Goal: Information Seeking & Learning: Compare options

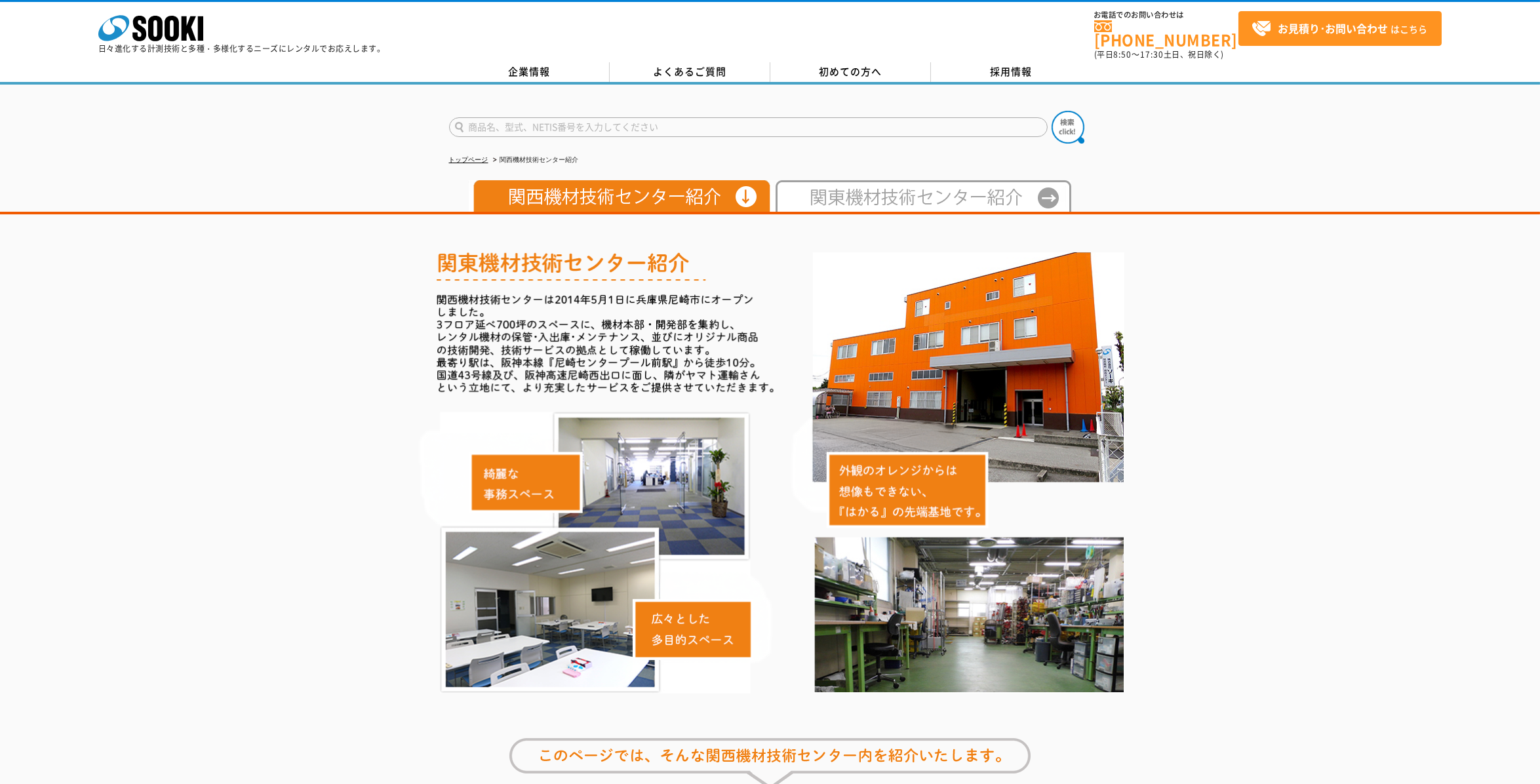
click at [547, 120] on input "text" at bounding box center [748, 127] width 599 height 20
type input "商品名、型式、NETIS番号を入力してください"
click at [604, 185] on img at bounding box center [619, 196] width 301 height 32
click at [513, 117] on input "text" at bounding box center [748, 127] width 599 height 20
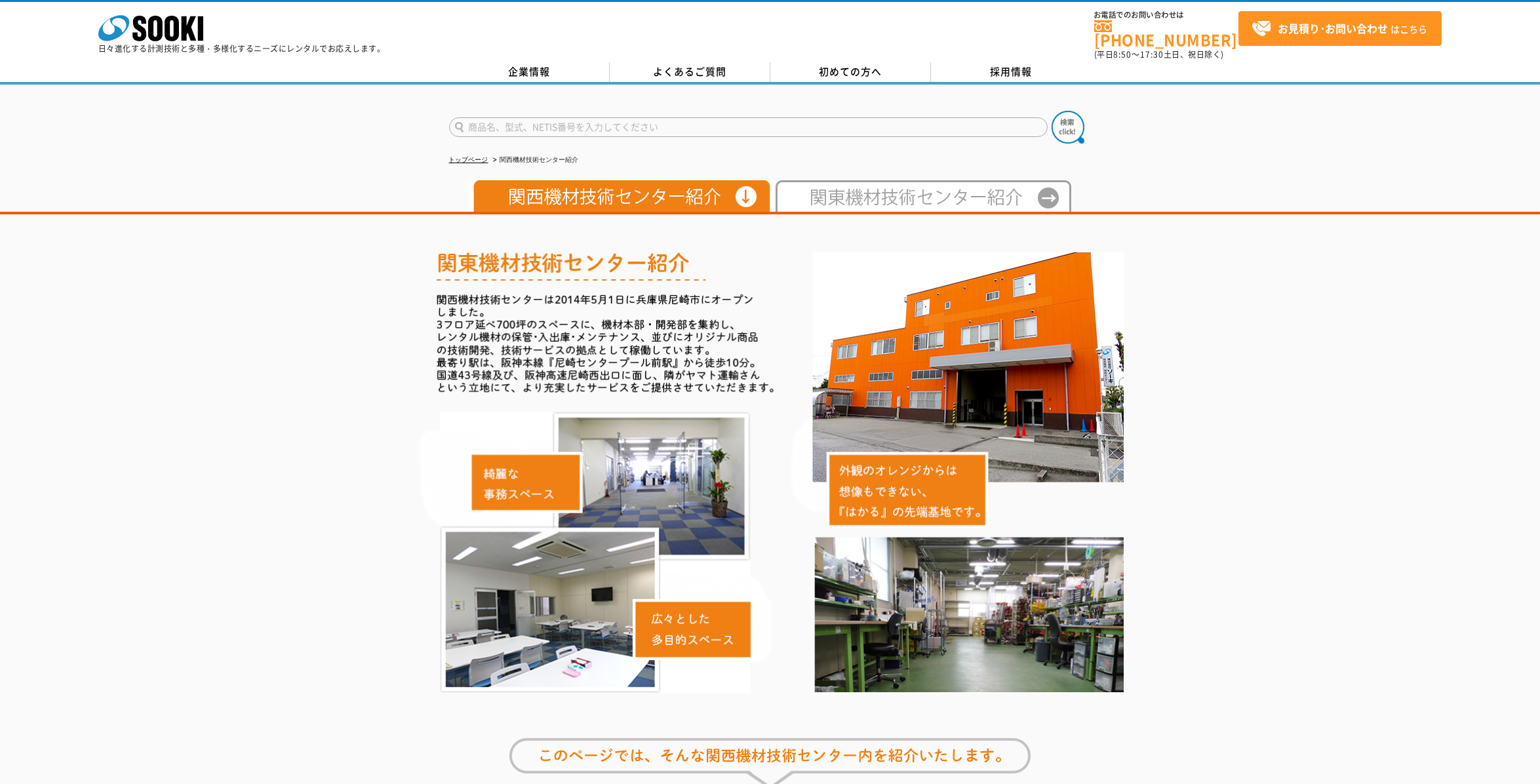
click at [513, 117] on input "text" at bounding box center [748, 127] width 599 height 20
type input "商品名、型式、NETIS番号を入力してください"
click at [504, 190] on img at bounding box center [619, 196] width 301 height 32
click at [558, 121] on input "text" at bounding box center [748, 127] width 599 height 20
type input "商品名、型式、NETIS番号を入力してください"
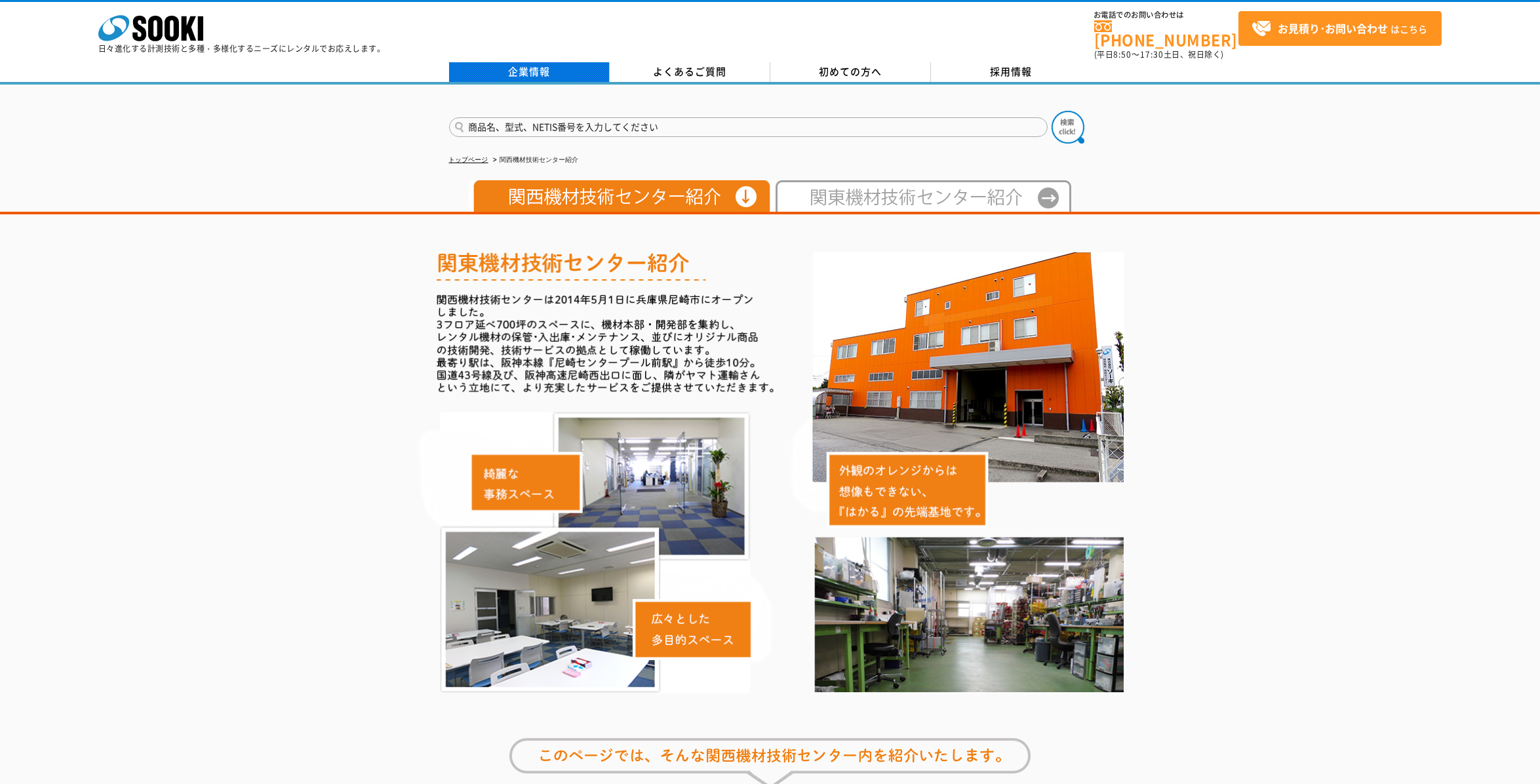
click at [548, 63] on link "企業情報" at bounding box center [529, 72] width 160 height 20
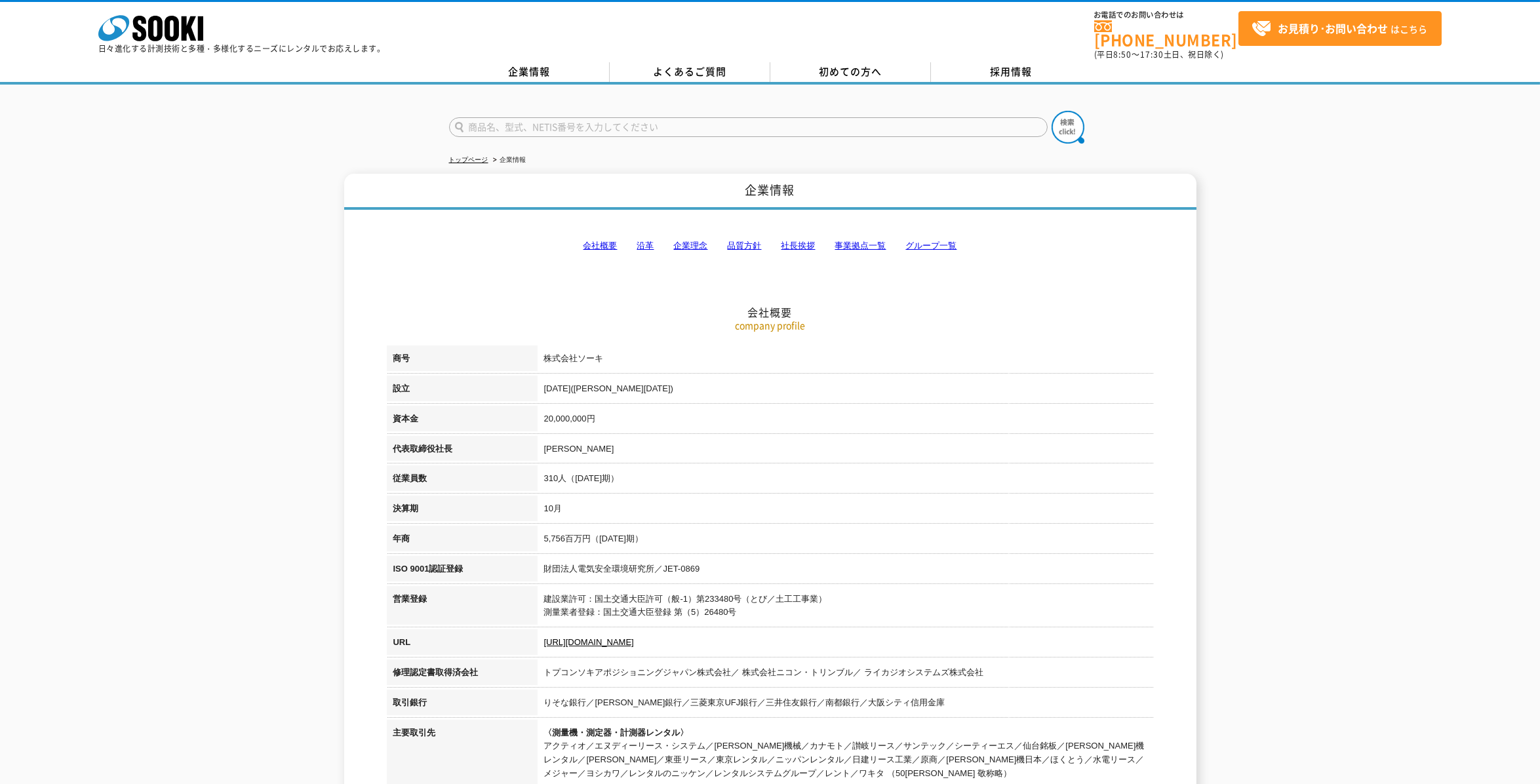
click at [808, 240] on link "社長挨拶" at bounding box center [798, 245] width 34 height 10
click at [934, 240] on link "グループ一覧" at bounding box center [932, 245] width 51 height 10
click at [542, 54] on div "株式会社 ソーキ spMenu 日々進化する計測技術と多種・多様化するニーズにレンタルでお応えします。 お電話でのお問い合わせは [PHONE_NUMBER]…" at bounding box center [770, 42] width 1540 height 84
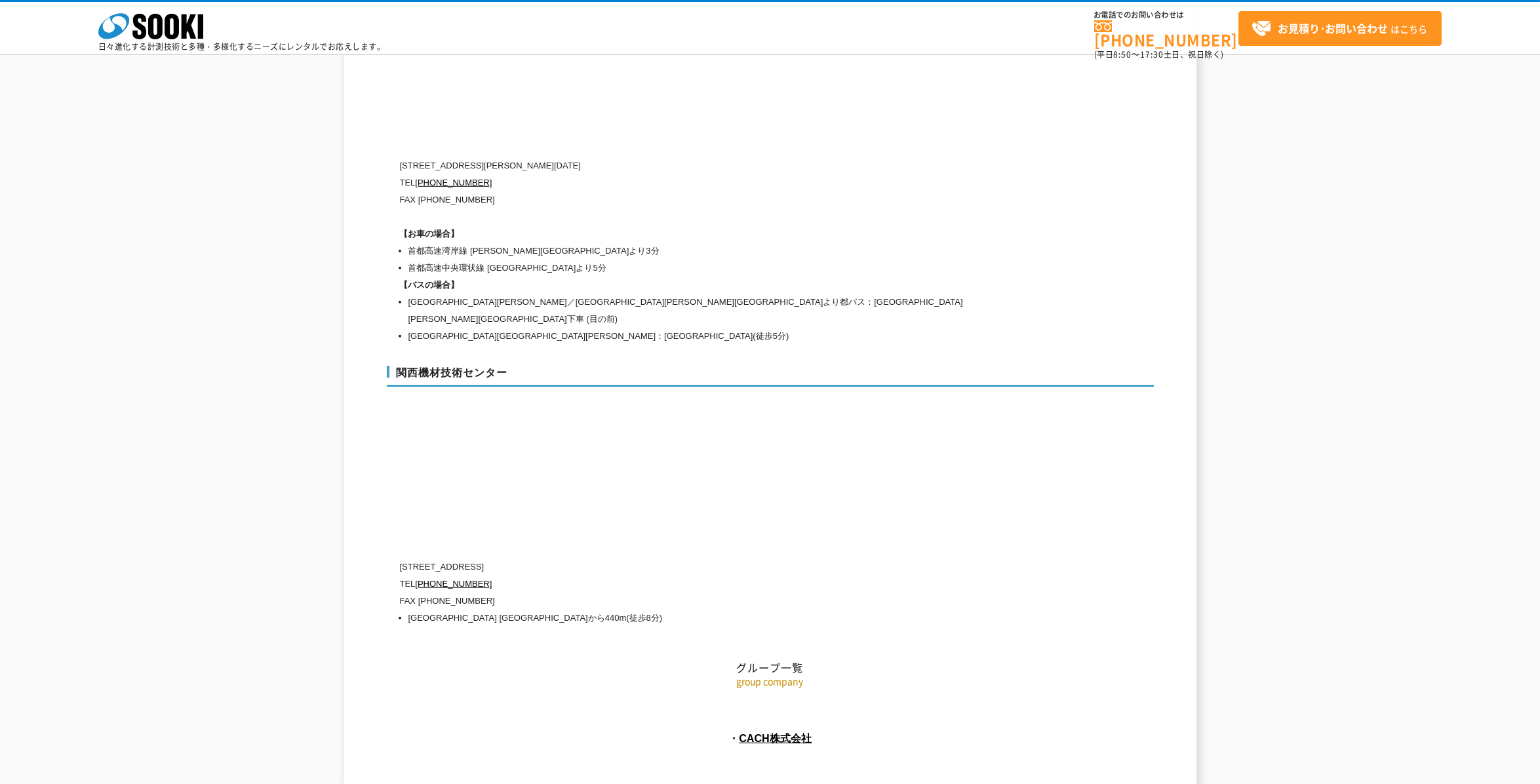
scroll to position [5700, 0]
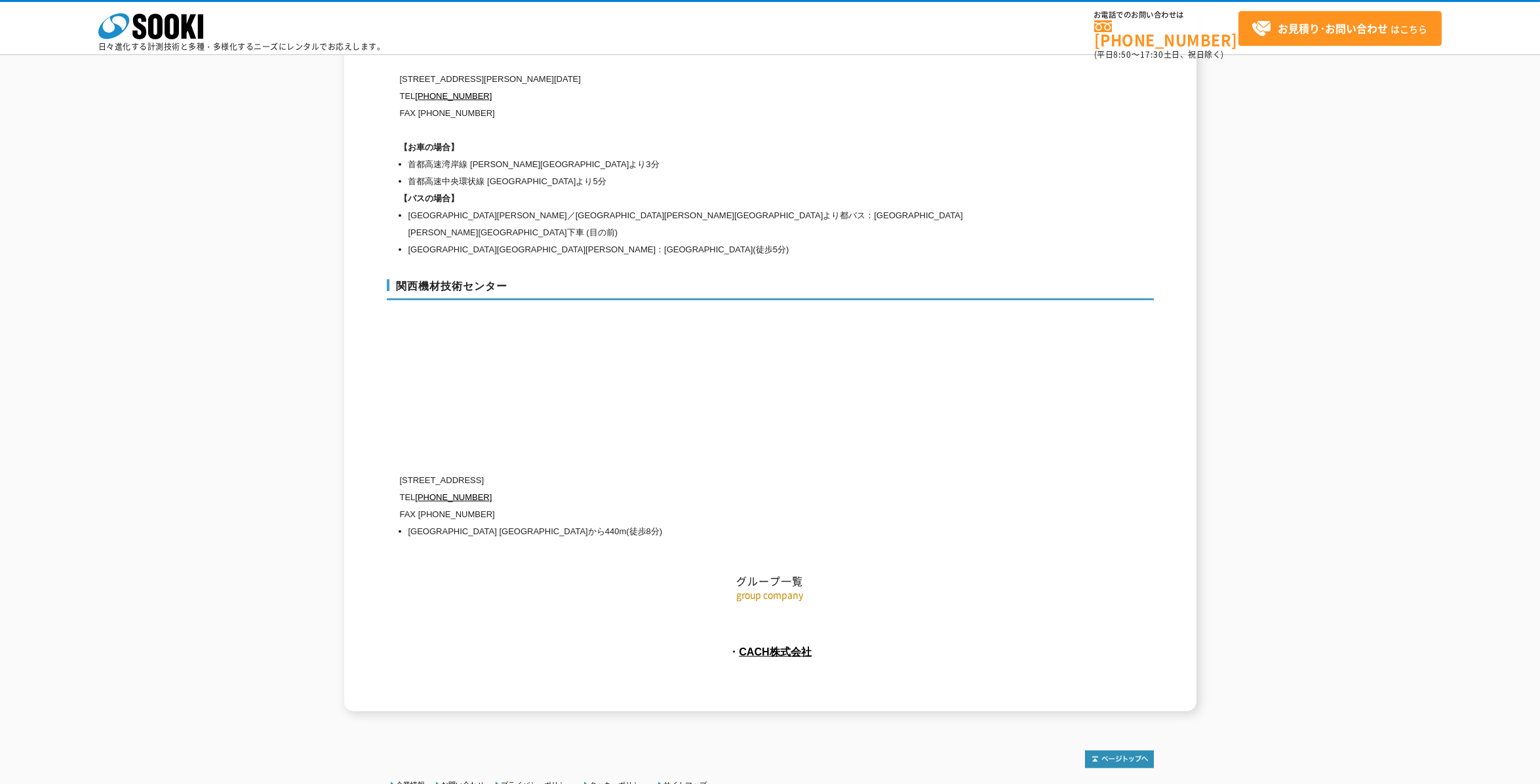
click at [455, 523] on li "[GEOGRAPHIC_DATA] [GEOGRAPHIC_DATA]から440m(徒歩8分)" at bounding box center [719, 531] width 621 height 17
click at [455, 523] on li "阪神線 尼崎センタープール前駅から440m(徒歩8分)" at bounding box center [719, 531] width 621 height 17
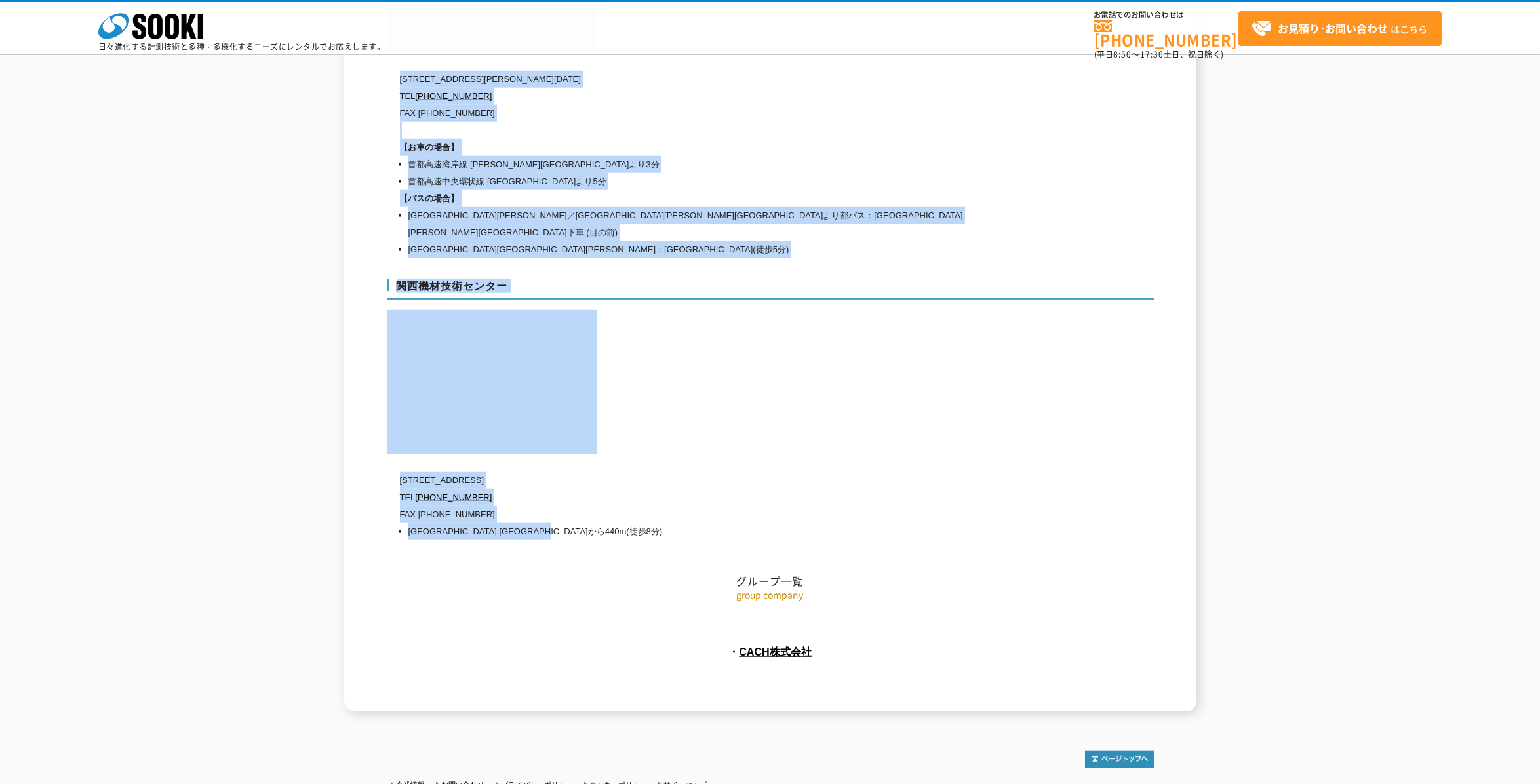
drag, startPoint x: 612, startPoint y: 482, endPoint x: 357, endPoint y: 154, distance: 415.5
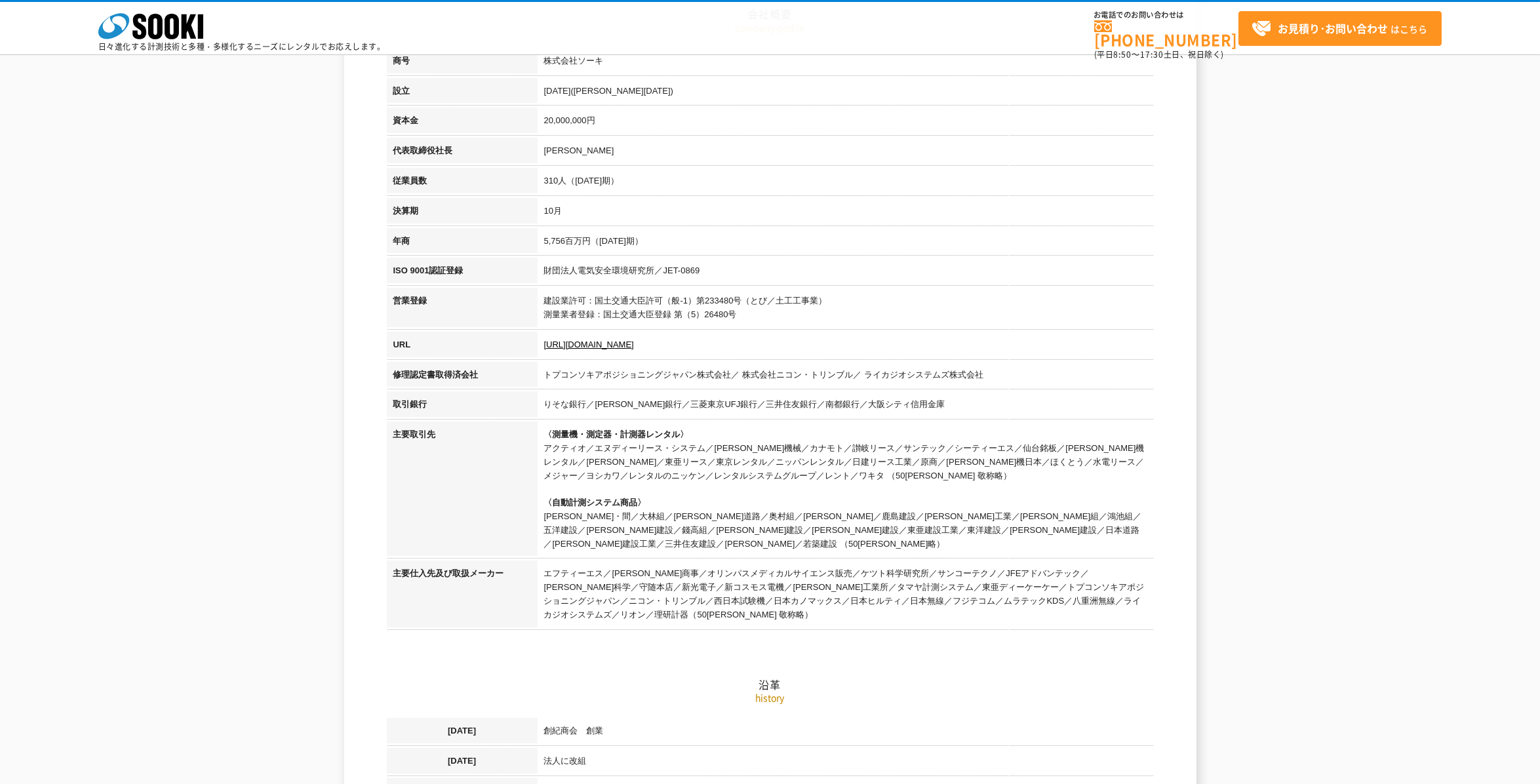
scroll to position [0, 0]
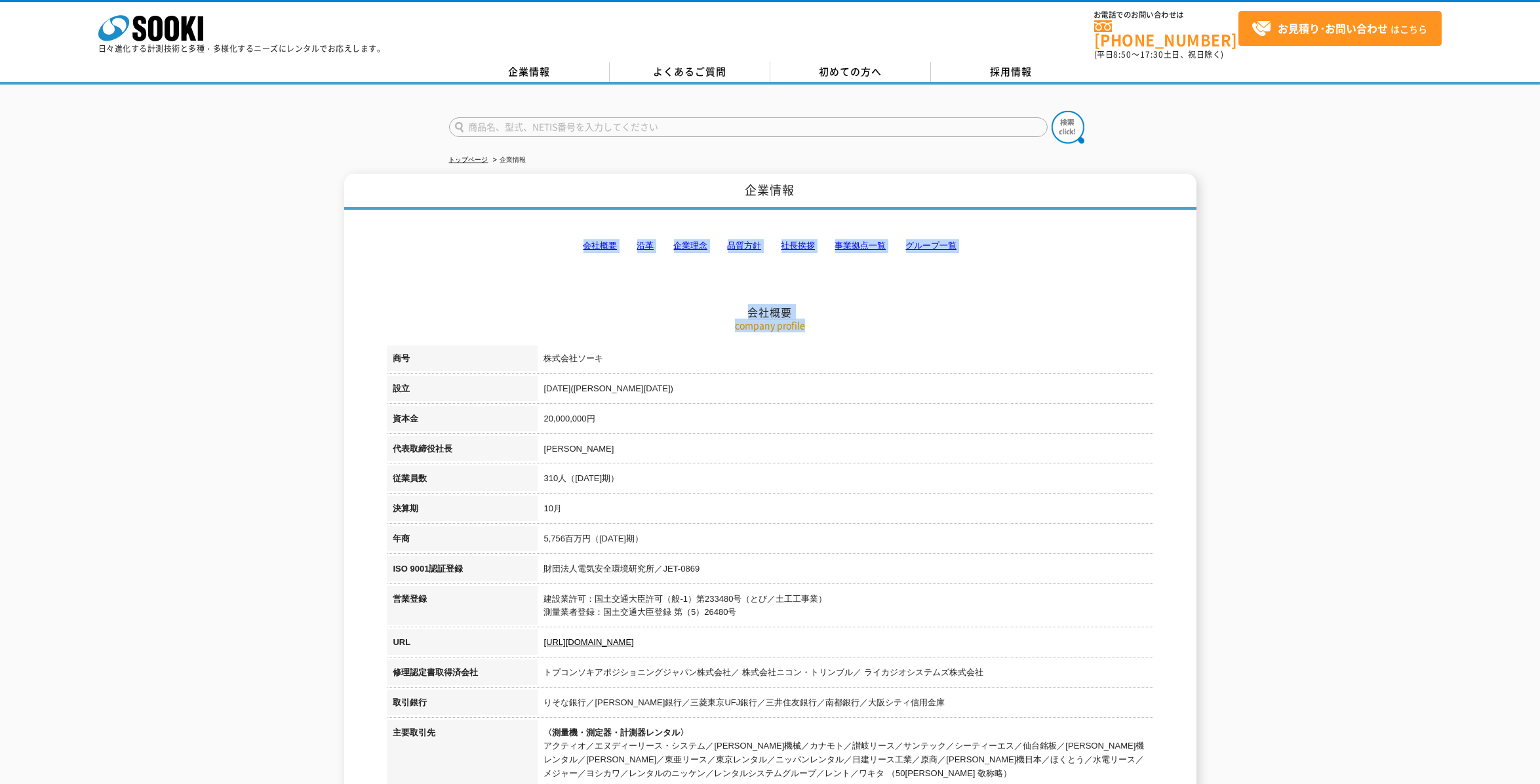
drag, startPoint x: 831, startPoint y: 319, endPoint x: 586, endPoint y: 236, distance: 258.7
click at [492, 119] on input "text" at bounding box center [748, 127] width 599 height 20
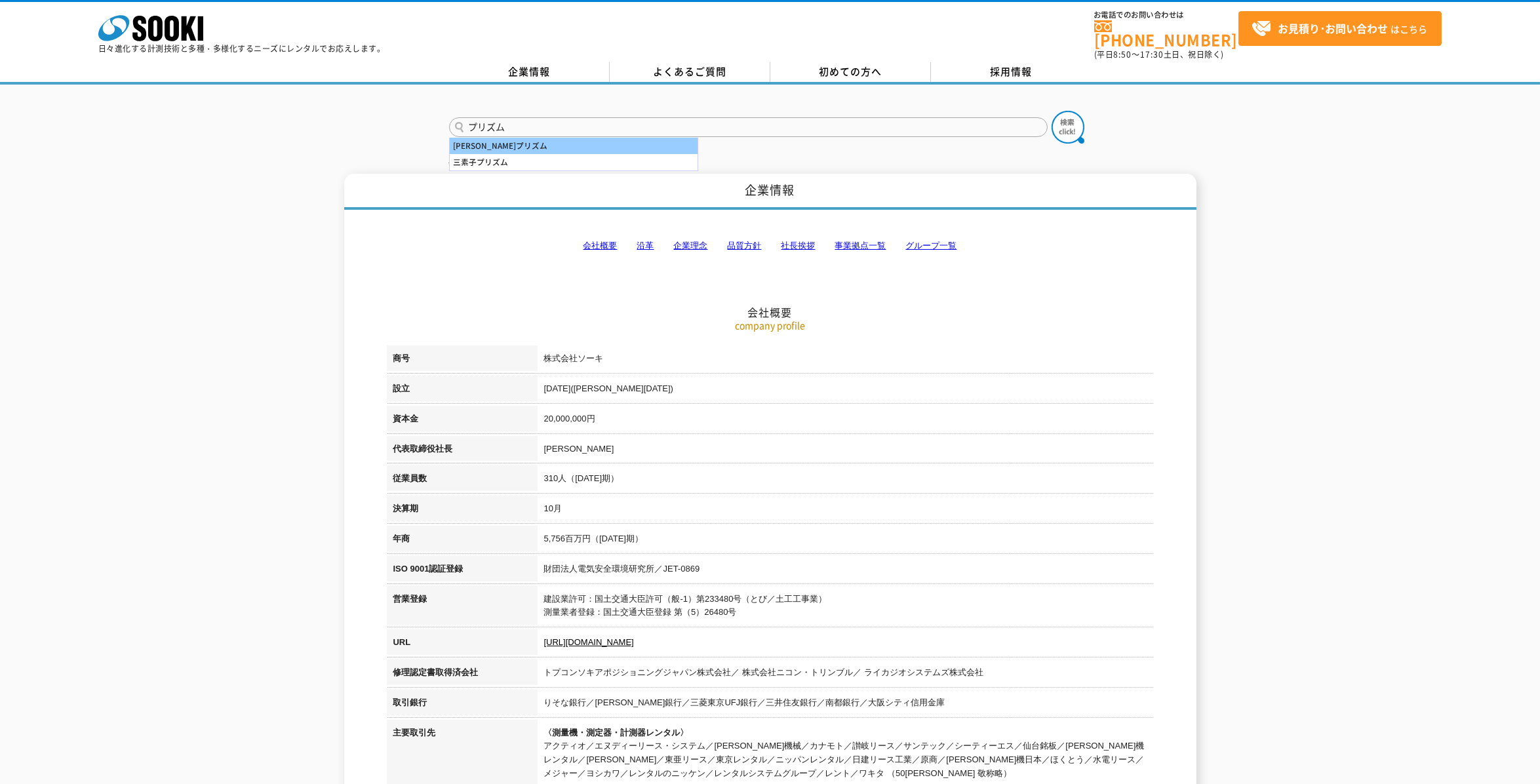
click at [480, 138] on div "一素子プリズム" at bounding box center [573, 146] width 248 height 17
type input "一素子プリズム"
click at [1076, 124] on img at bounding box center [1068, 127] width 33 height 33
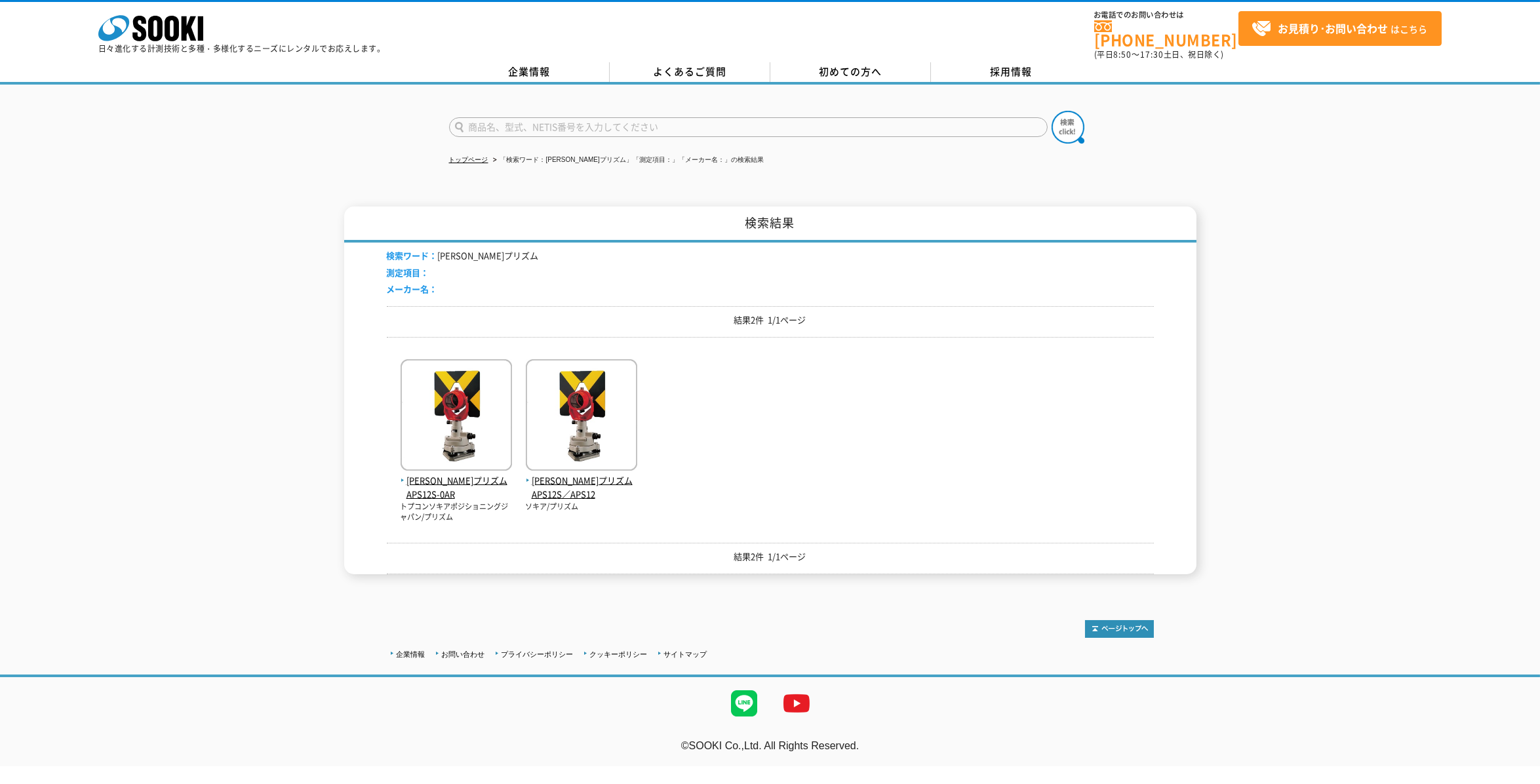
click at [548, 117] on input "text" at bounding box center [748, 127] width 599 height 20
click at [548, 117] on input "text" at bounding box center [748, 127] width 599 height 20
click at [523, 154] on div "三素子プリズム" at bounding box center [573, 163] width 248 height 17
type input "三素子プリズム"
click at [1059, 117] on img at bounding box center [1068, 127] width 33 height 33
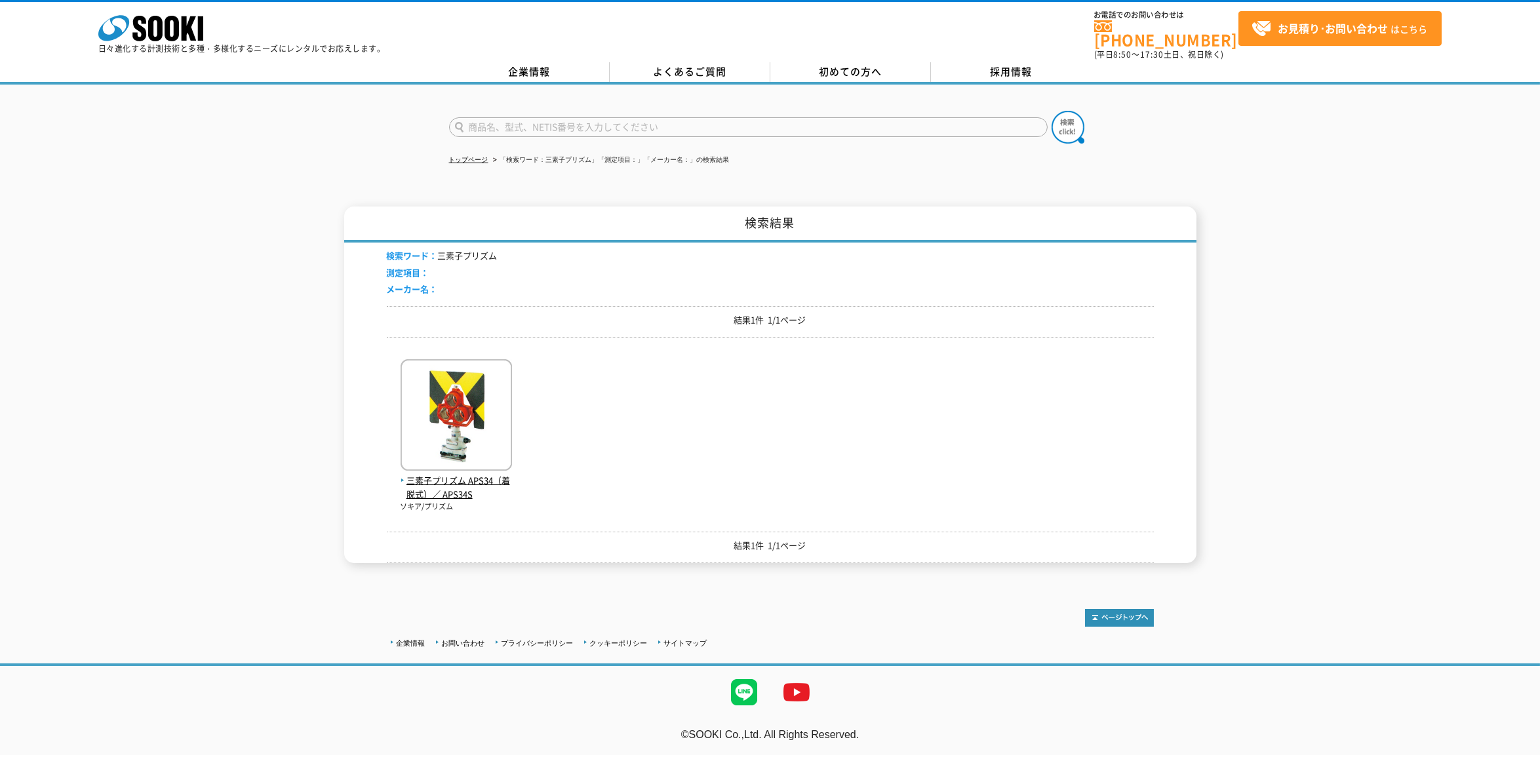
click at [515, 117] on input "text" at bounding box center [748, 127] width 599 height 20
type input "ミニプリズム"
click at [1052, 111] on button at bounding box center [1068, 127] width 33 height 33
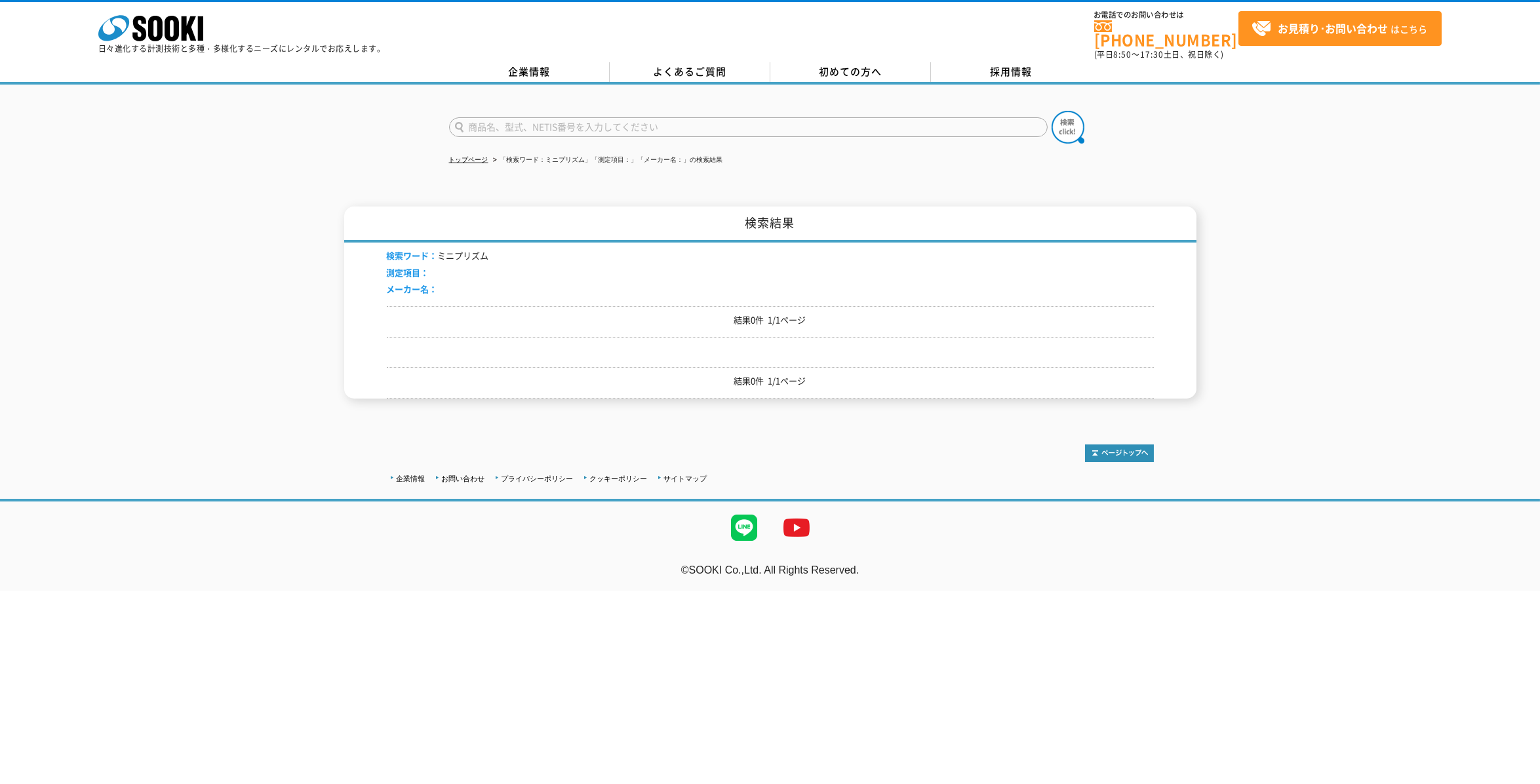
click at [548, 123] on input "text" at bounding box center [748, 127] width 599 height 20
click at [558, 120] on input "text" at bounding box center [748, 127] width 599 height 20
type input "スーパーボール"
click at [1052, 111] on button at bounding box center [1068, 127] width 33 height 33
click at [548, 120] on input "text" at bounding box center [748, 127] width 599 height 20
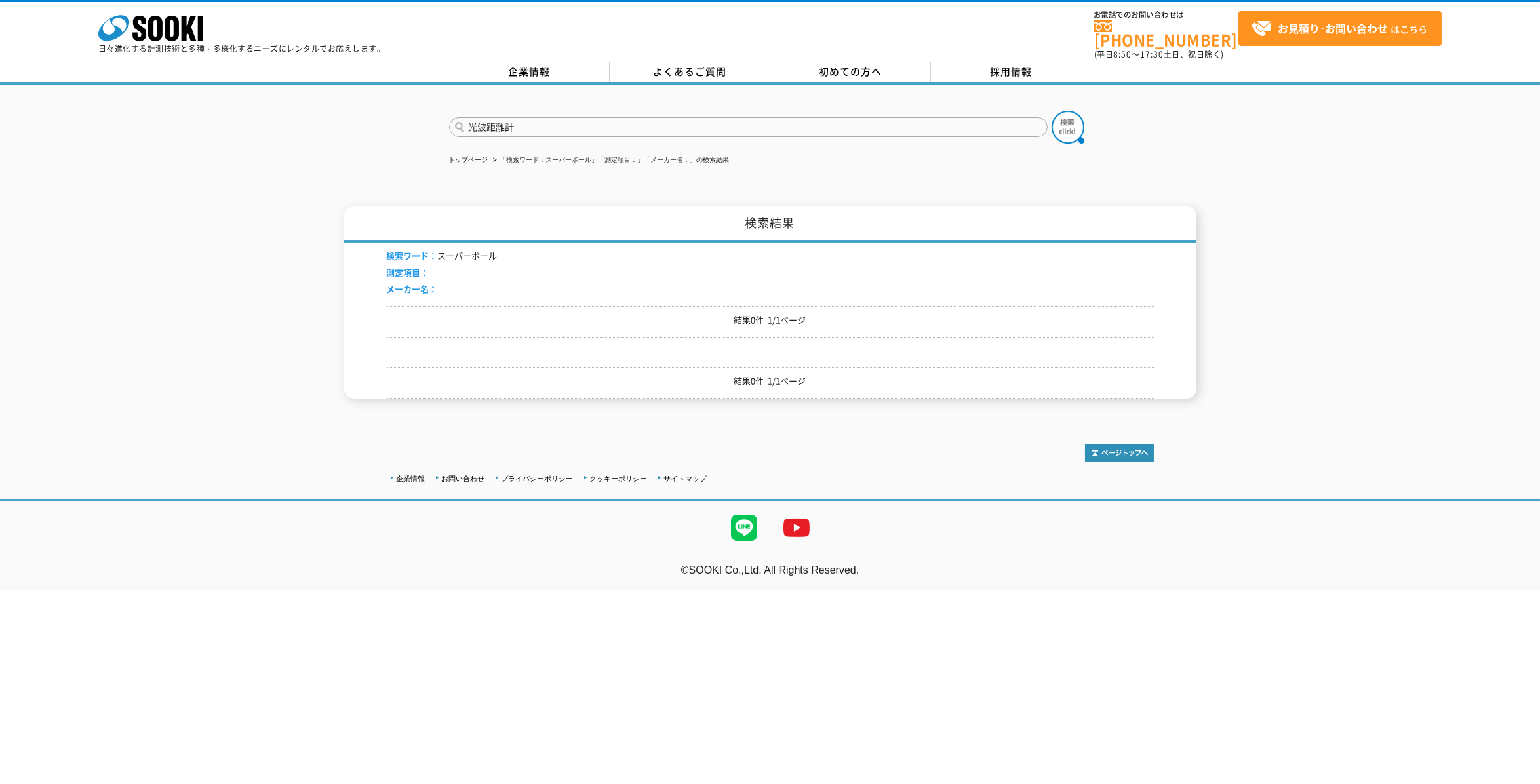
type input "光波距離計"
click at [1052, 111] on button at bounding box center [1068, 127] width 33 height 33
click at [548, 120] on input "text" at bounding box center [748, 127] width 599 height 20
type input "トータルステーション"
click at [1052, 111] on button at bounding box center [1068, 127] width 33 height 33
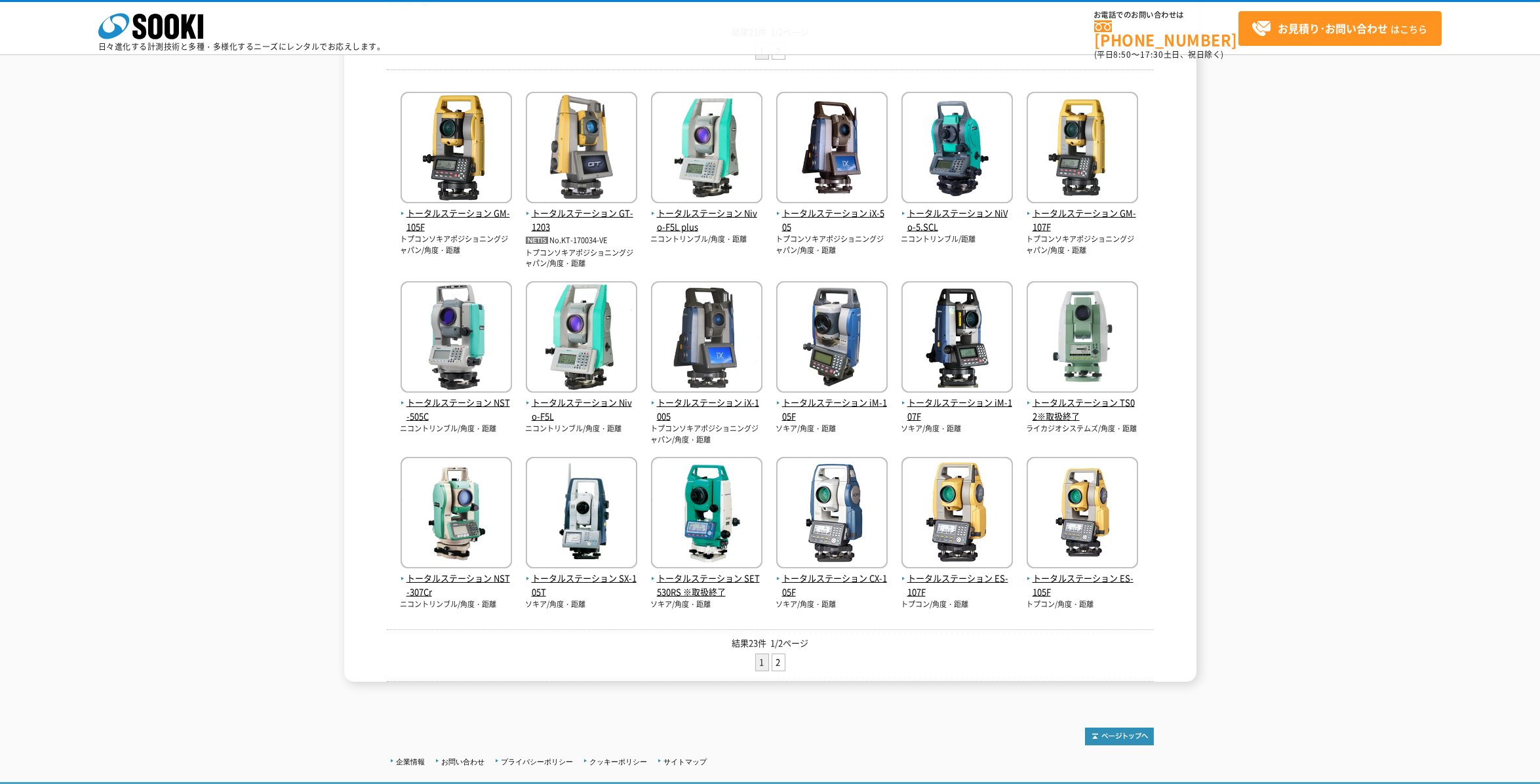
scroll to position [303, 0]
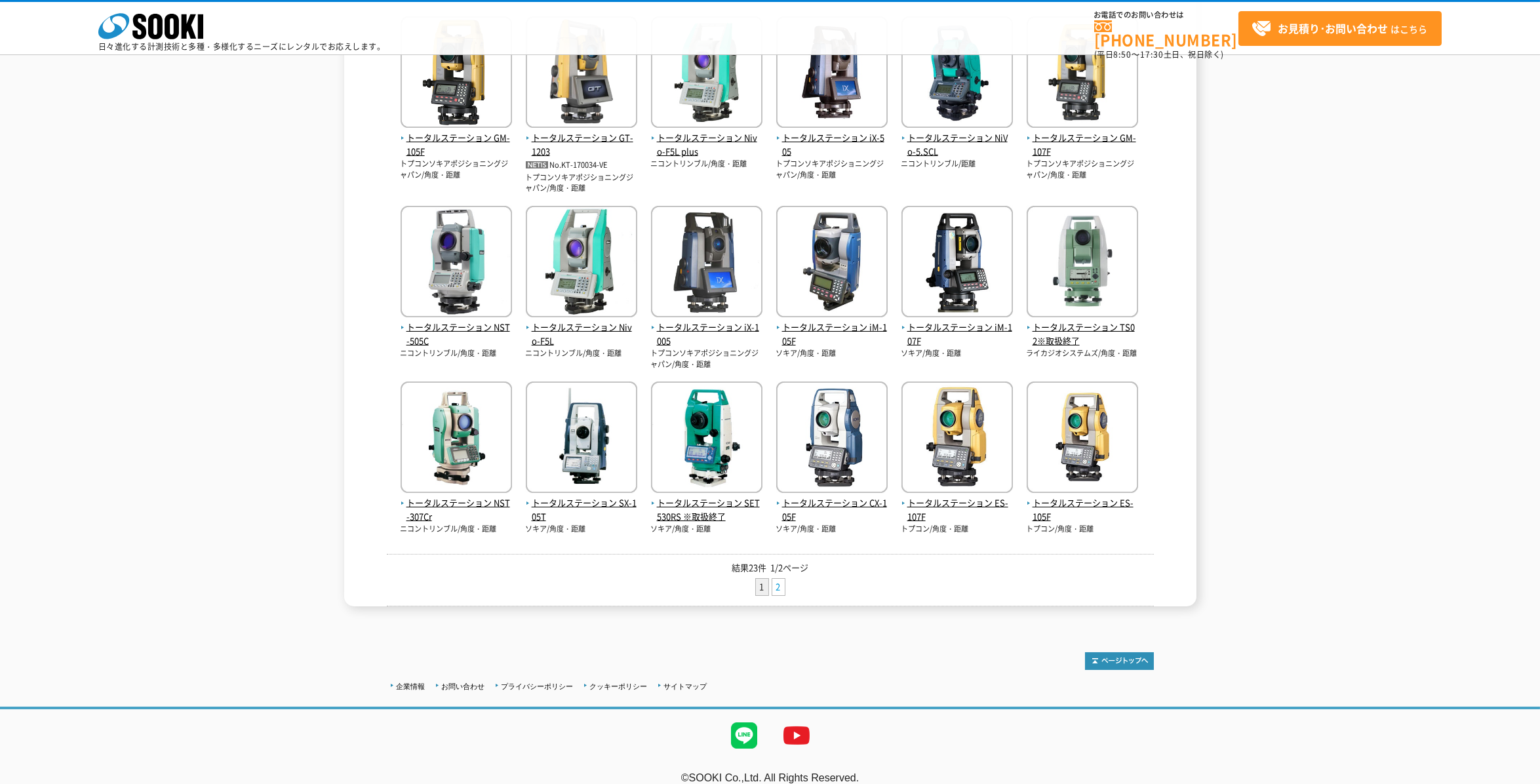
click at [780, 588] on link "2" at bounding box center [778, 587] width 13 height 17
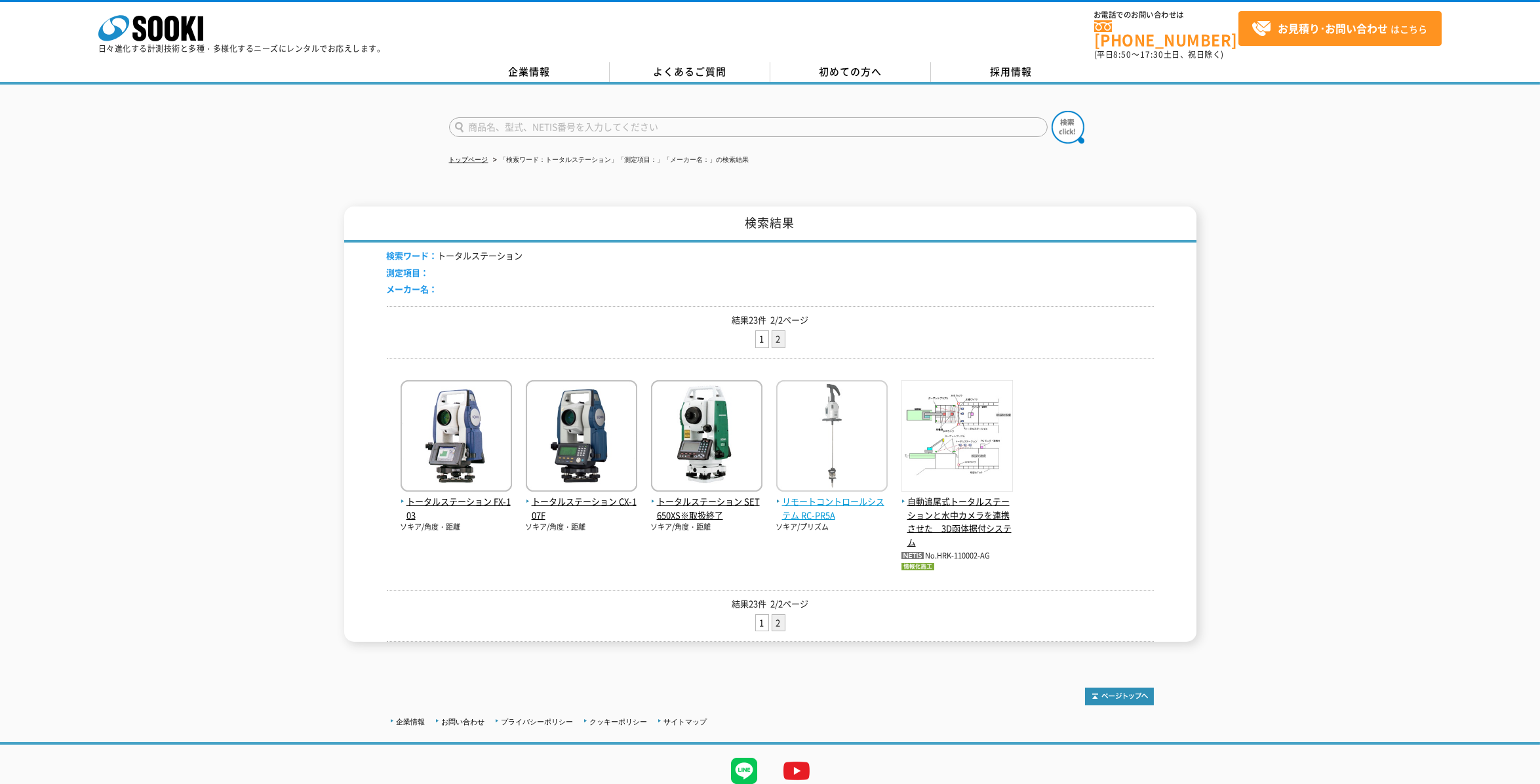
click at [812, 474] on img at bounding box center [832, 438] width 112 height 114
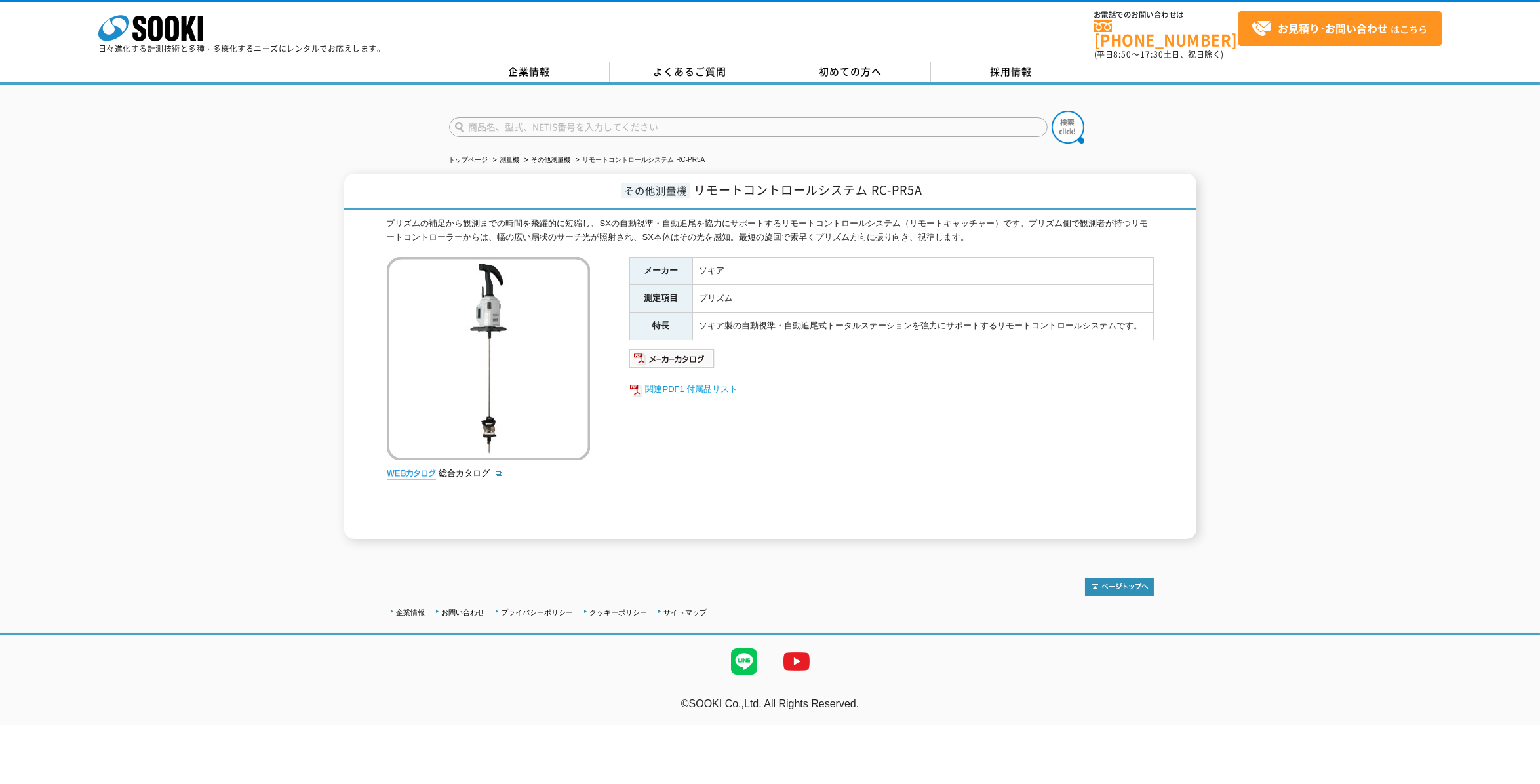
click at [683, 381] on link "関連PDF1 付属品リスト" at bounding box center [891, 389] width 524 height 17
click at [700, 353] on img at bounding box center [672, 358] width 86 height 21
click at [457, 469] on link "総合カタログ" at bounding box center [471, 472] width 64 height 10
click at [558, 117] on input "text" at bounding box center [748, 127] width 599 height 20
click at [557, 117] on input "text" at bounding box center [748, 127] width 599 height 20
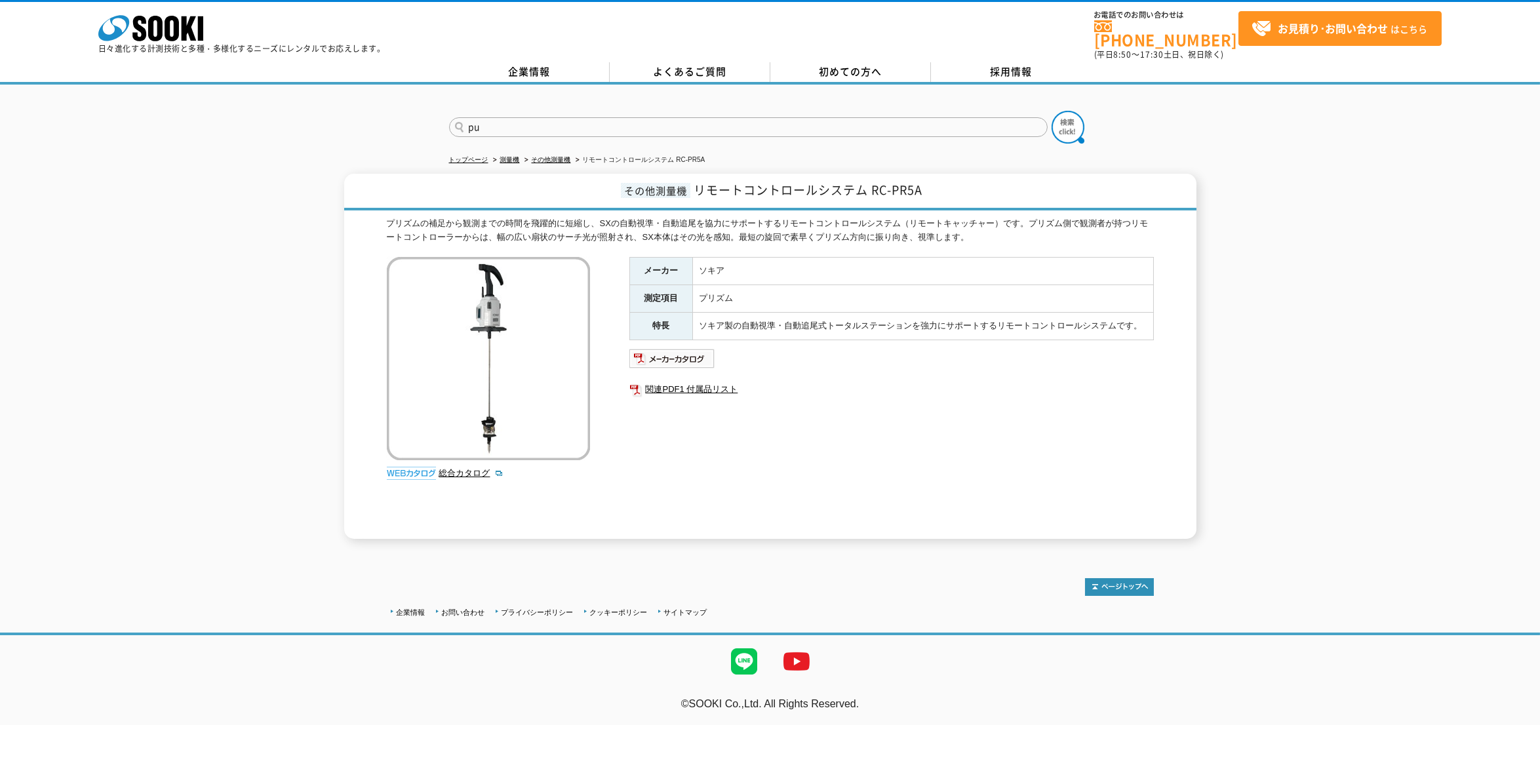
type input "p"
type input "プリズム"
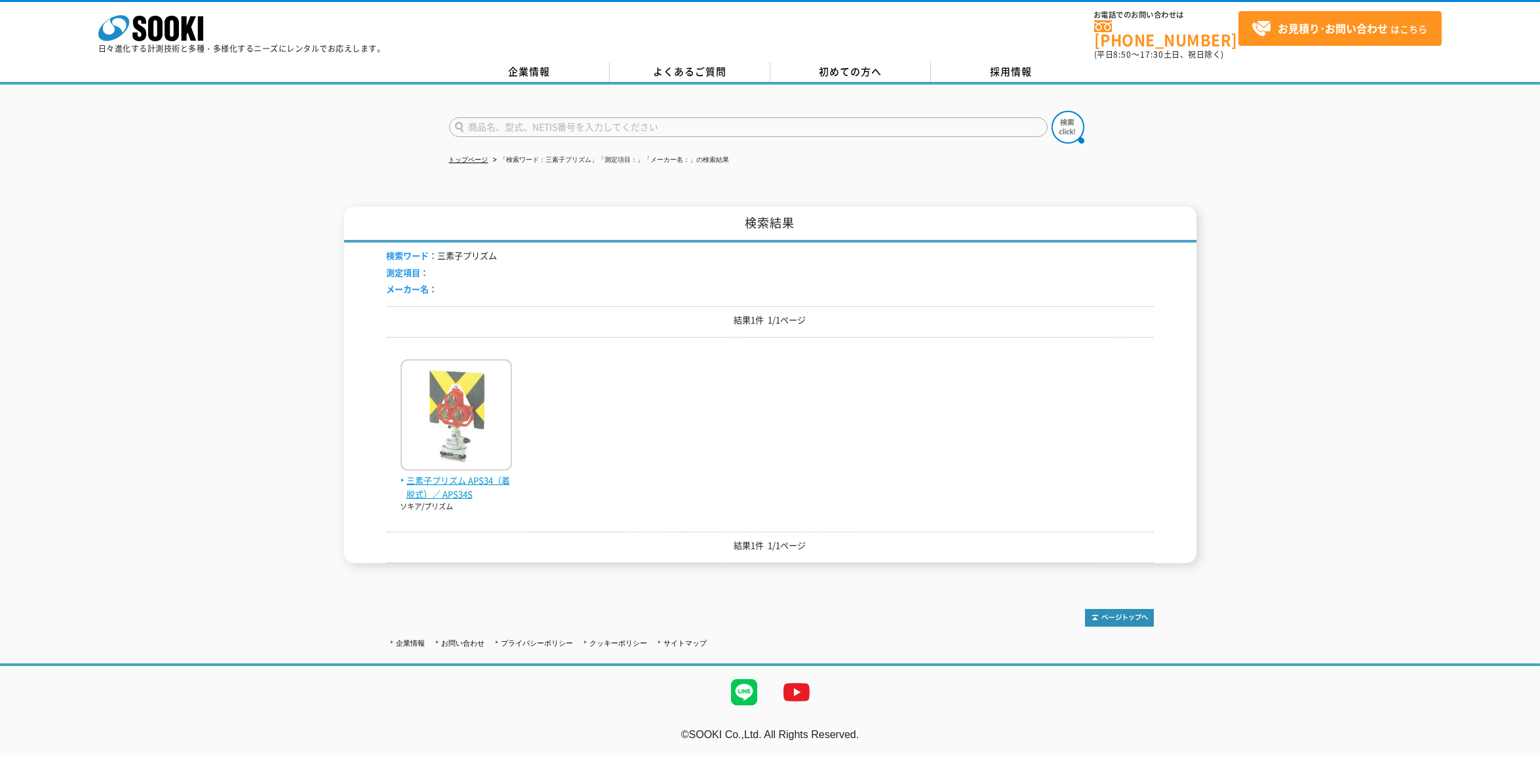
click at [483, 410] on img at bounding box center [457, 416] width 112 height 114
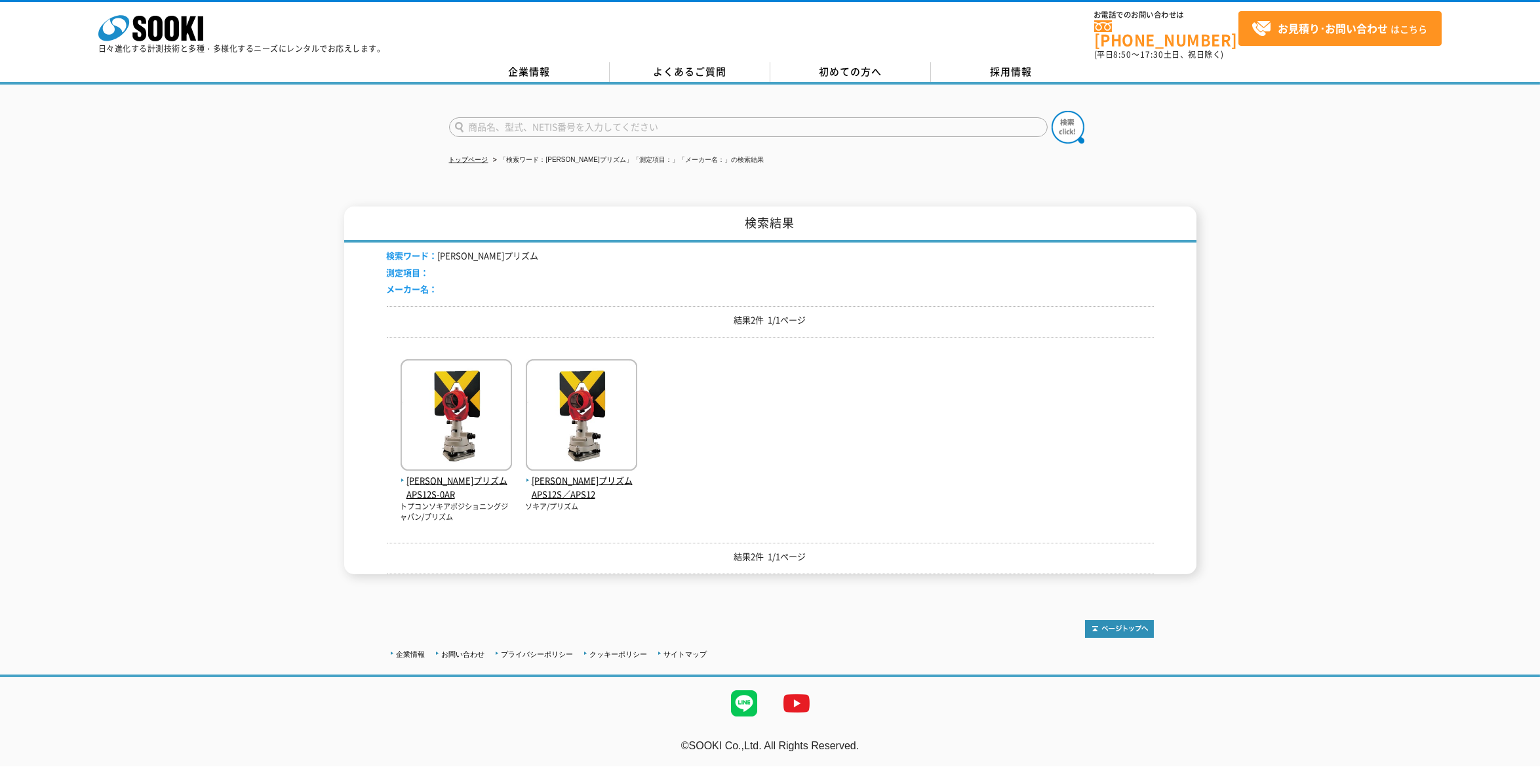
click at [755, 318] on div "結果2件 1/1ページ" at bounding box center [770, 322] width 767 height 32
click at [756, 316] on p "結果2件 1/1ページ" at bounding box center [770, 320] width 767 height 14
drag, startPoint x: 735, startPoint y: 311, endPoint x: 814, endPoint y: 312, distance: 79.0
click at [814, 313] on p "結果2件 1/1ページ" at bounding box center [770, 320] width 767 height 14
click at [478, 474] on span "[PERSON_NAME]プリズム APS12S-0AR" at bounding box center [457, 487] width 112 height 28
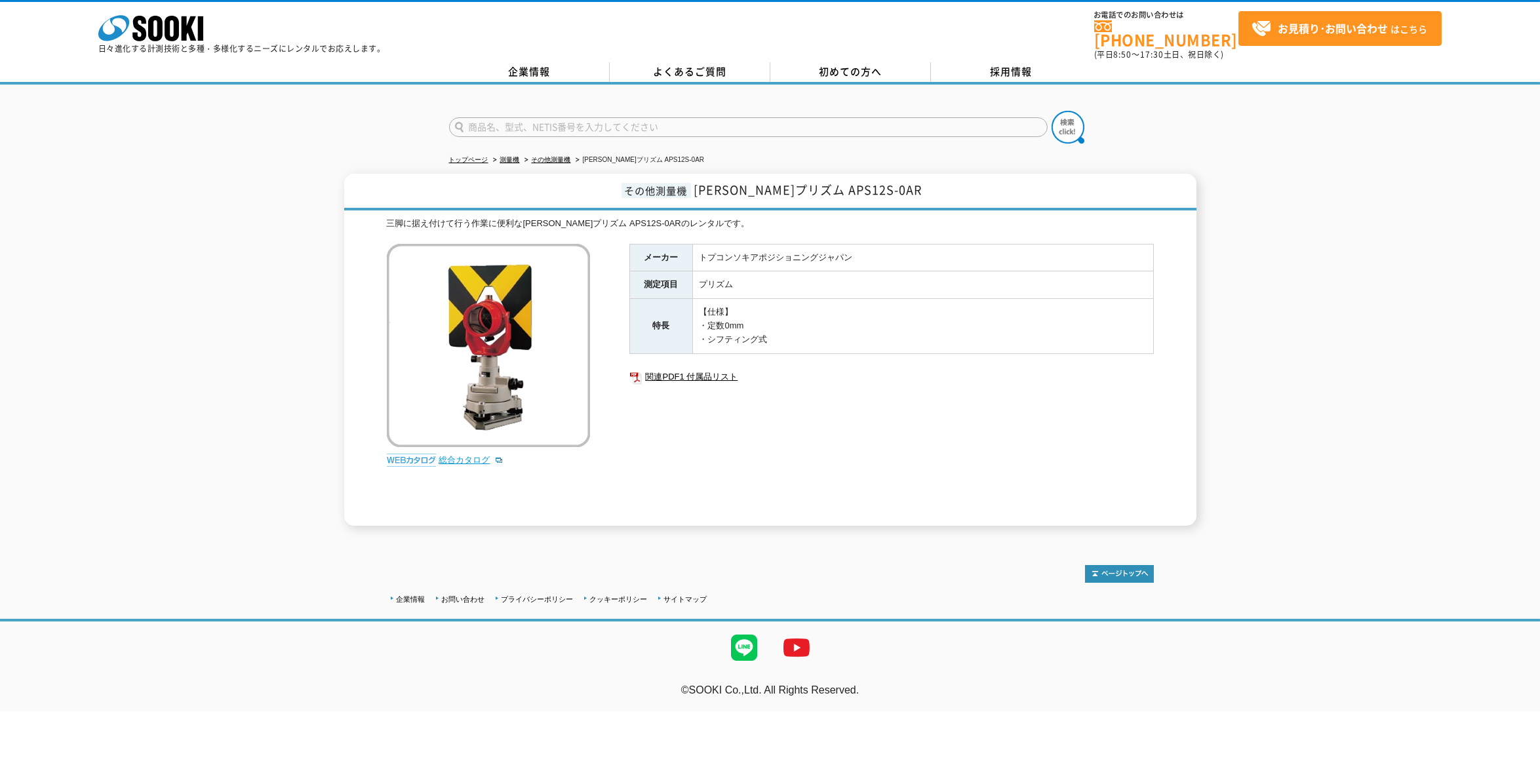
click at [448, 455] on link "総合カタログ" at bounding box center [471, 459] width 64 height 10
